Goal: Task Accomplishment & Management: Manage account settings

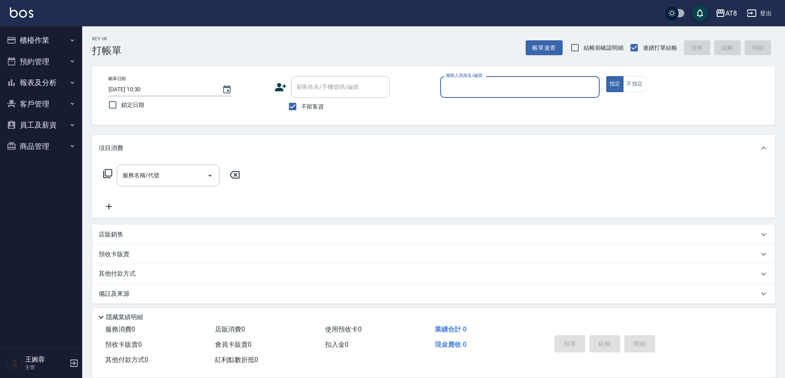
click at [47, 38] on button "櫃檯作業" at bounding box center [41, 40] width 76 height 21
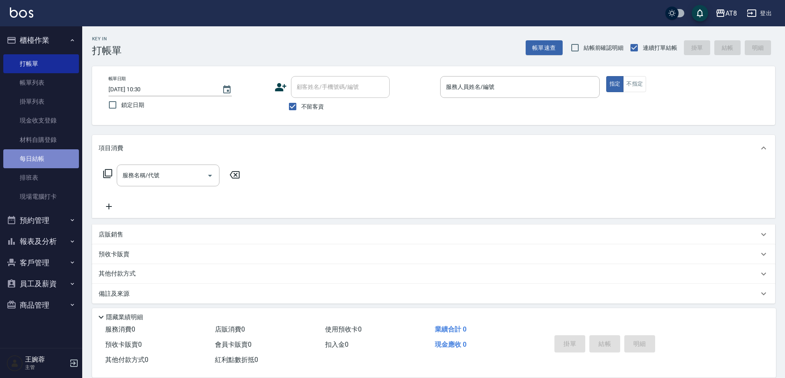
click at [51, 155] on link "每日結帳" at bounding box center [41, 158] width 76 height 19
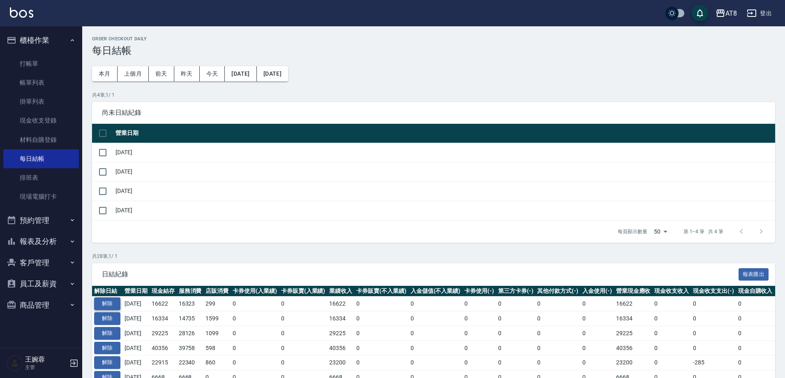
click at [100, 310] on button "解除" at bounding box center [107, 303] width 26 height 13
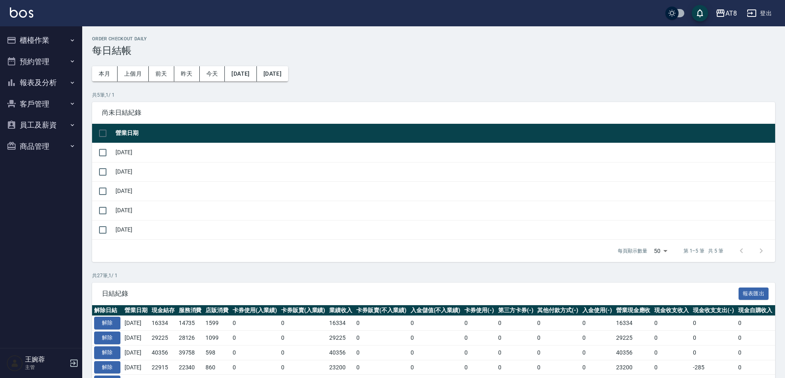
click at [60, 43] on button "櫃檯作業" at bounding box center [41, 40] width 76 height 21
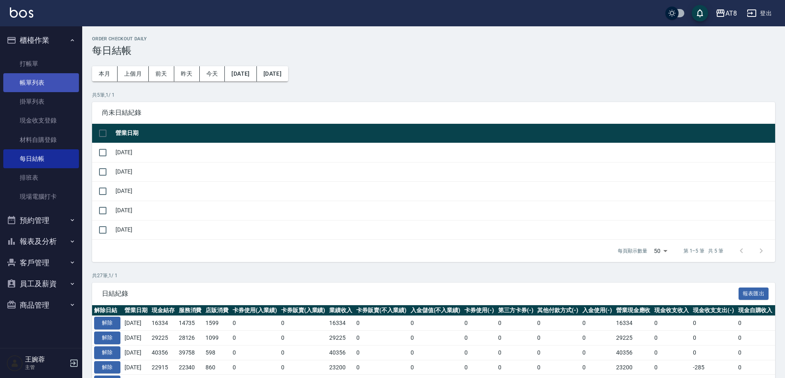
click at [52, 82] on link "帳單列表" at bounding box center [41, 82] width 76 height 19
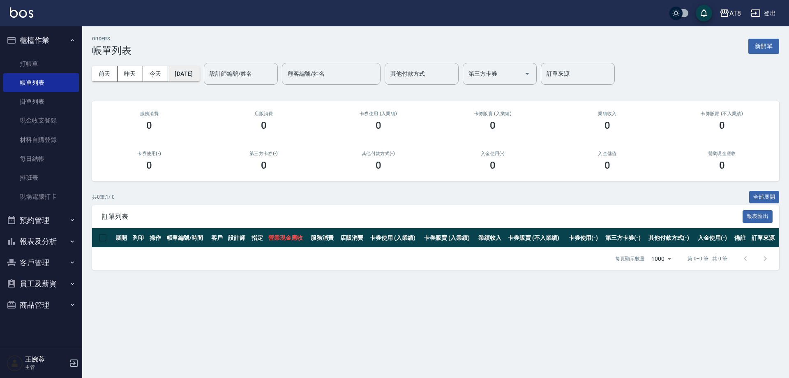
click at [189, 76] on button "[DATE]" at bounding box center [183, 73] width 31 height 15
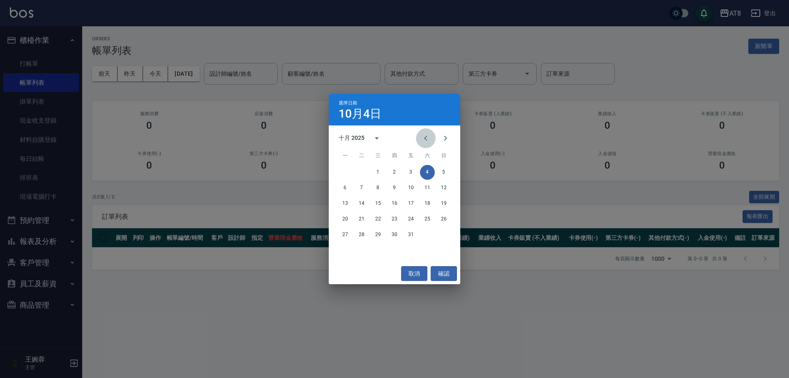
click at [424, 141] on icon "Previous month" at bounding box center [425, 138] width 3 height 5
click at [365, 239] on button "30" at bounding box center [361, 234] width 15 height 15
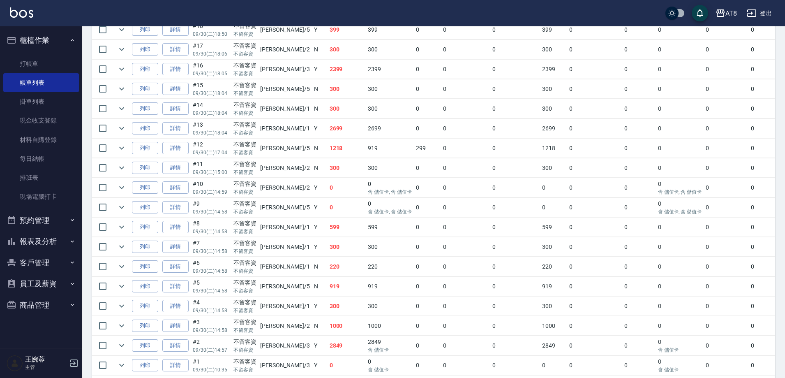
scroll to position [445, 0]
click at [183, 173] on link "詳情" at bounding box center [175, 166] width 26 height 13
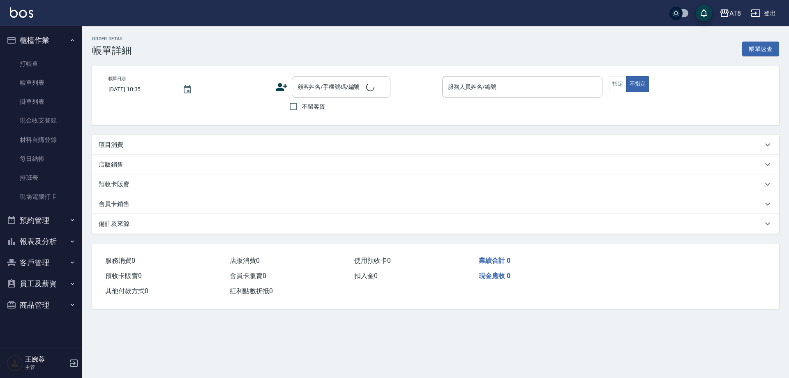
type input "[DATE] 15:00"
checkbox input "true"
type input "[PERSON_NAME]-2"
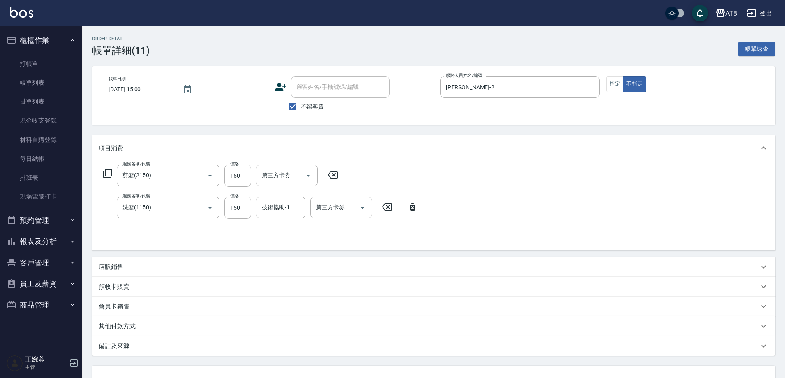
type input "剪髮(2150)"
type input "洗髮(1150)"
click at [286, 210] on input "技術協助-1" at bounding box center [281, 207] width 42 height 14
click at [304, 233] on div "助理28 -28" at bounding box center [280, 231] width 49 height 14
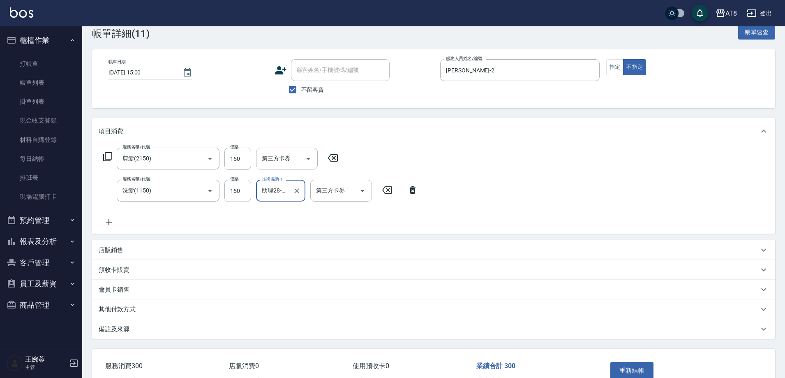
scroll to position [78, 0]
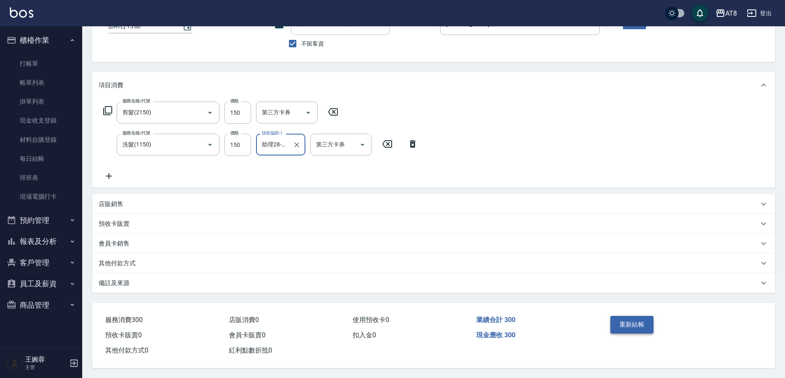
type input "助理28-28"
click at [628, 316] on button "重新結帳" at bounding box center [632, 324] width 44 height 17
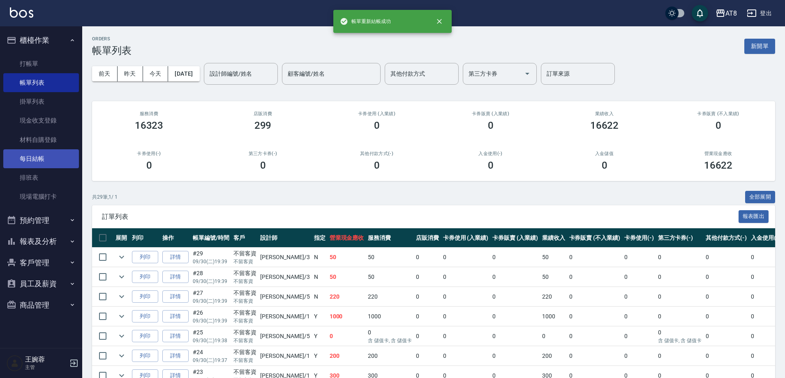
click at [59, 162] on link "每日結帳" at bounding box center [41, 158] width 76 height 19
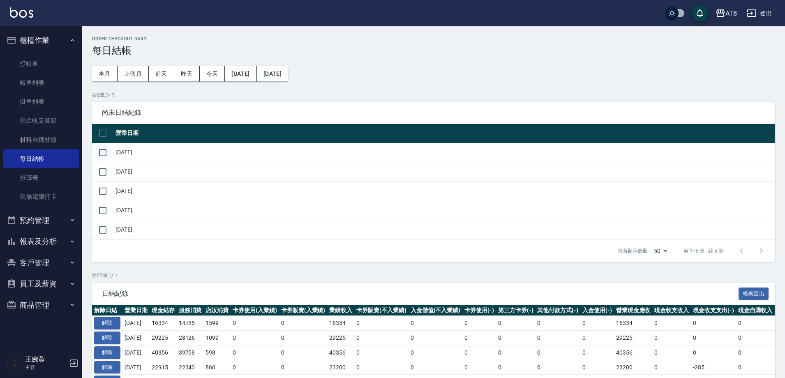
click at [111, 157] on input "checkbox" at bounding box center [102, 152] width 17 height 17
checkbox input "true"
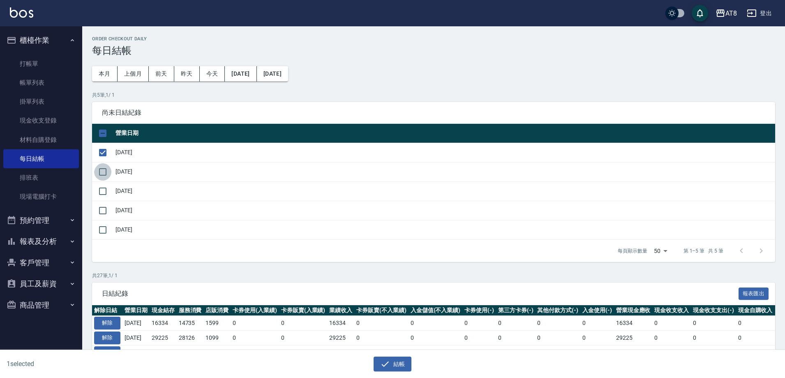
click at [105, 177] on input "checkbox" at bounding box center [102, 171] width 17 height 17
checkbox input "true"
click at [99, 196] on input "checkbox" at bounding box center [102, 190] width 17 height 17
checkbox input "true"
click at [103, 219] on input "checkbox" at bounding box center [102, 210] width 17 height 17
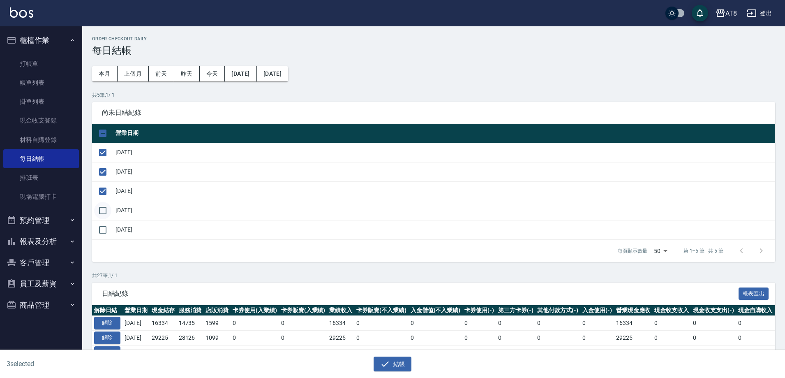
checkbox input "true"
click at [381, 367] on icon "button" at bounding box center [385, 364] width 10 height 10
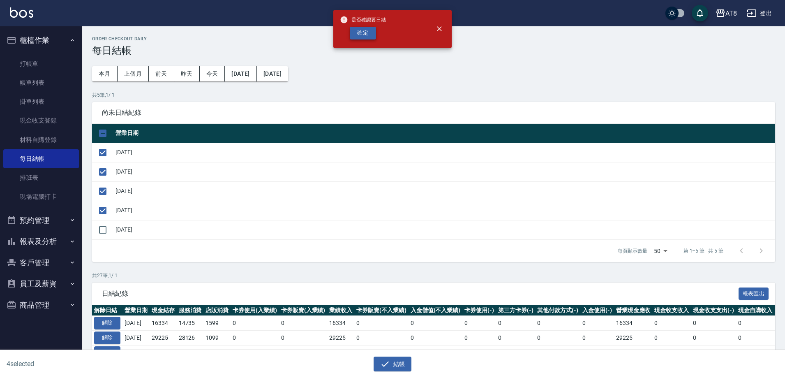
click at [357, 35] on button "確定" at bounding box center [363, 33] width 26 height 13
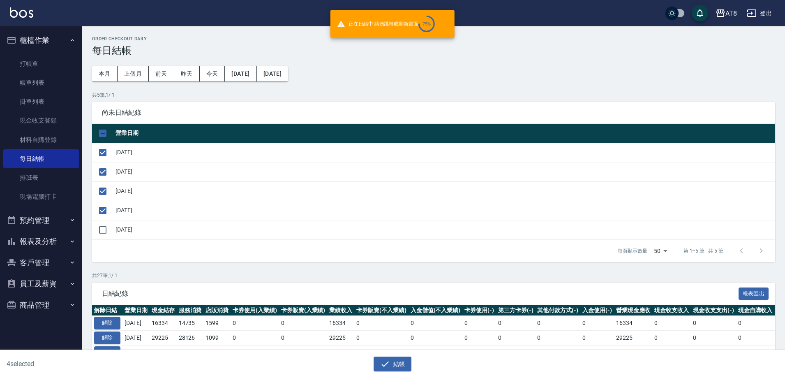
checkbox input "false"
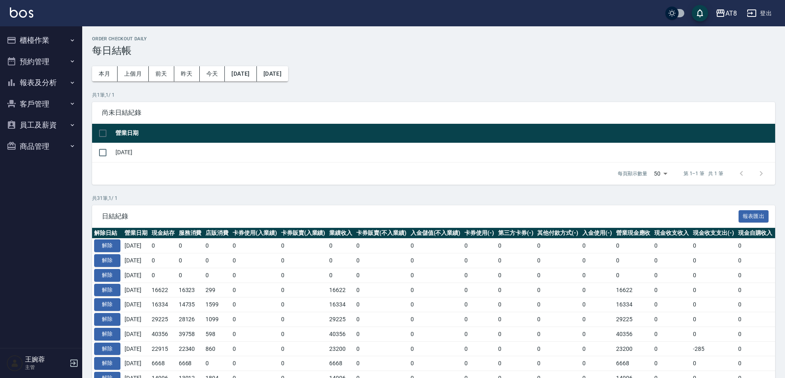
click at [23, 14] on img at bounding box center [21, 12] width 23 height 10
